Goal: Task Accomplishment & Management: Manage account settings

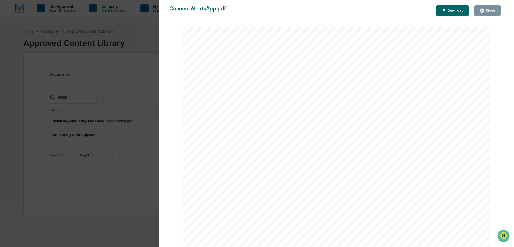
click at [490, 10] on div "Close" at bounding box center [490, 11] width 10 height 4
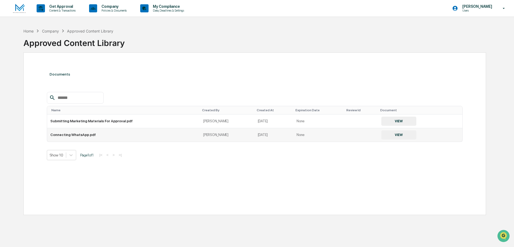
click at [395, 135] on button "VIEW" at bounding box center [398, 135] width 35 height 9
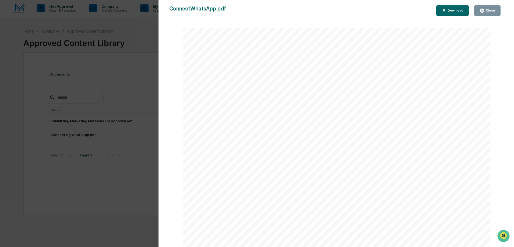
scroll to position [918, 0]
drag, startPoint x: 483, startPoint y: 10, endPoint x: 484, endPoint y: 6, distance: 3.6
click at [483, 9] on icon "button" at bounding box center [482, 10] width 5 height 5
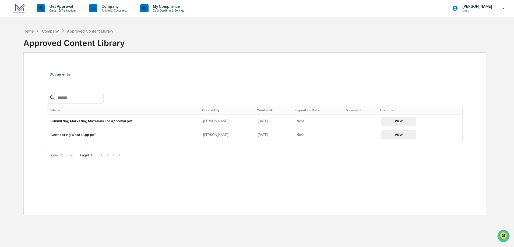
click at [16, 9] on img at bounding box center [19, 8] width 13 height 9
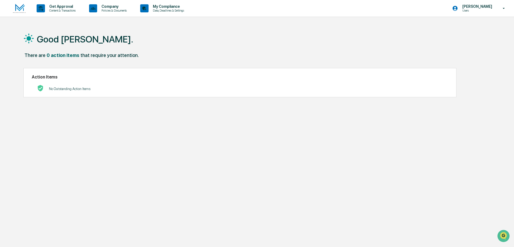
click at [489, 15] on div "[PERSON_NAME] Users" at bounding box center [480, 8] width 67 height 17
click at [170, 10] on div at bounding box center [258, 123] width 517 height 247
click at [465, 13] on div "[PERSON_NAME] Users" at bounding box center [480, 8] width 67 height 17
click at [461, 26] on li "Switch Organization" at bounding box center [474, 27] width 75 height 10
